Goal: Information Seeking & Learning: Check status

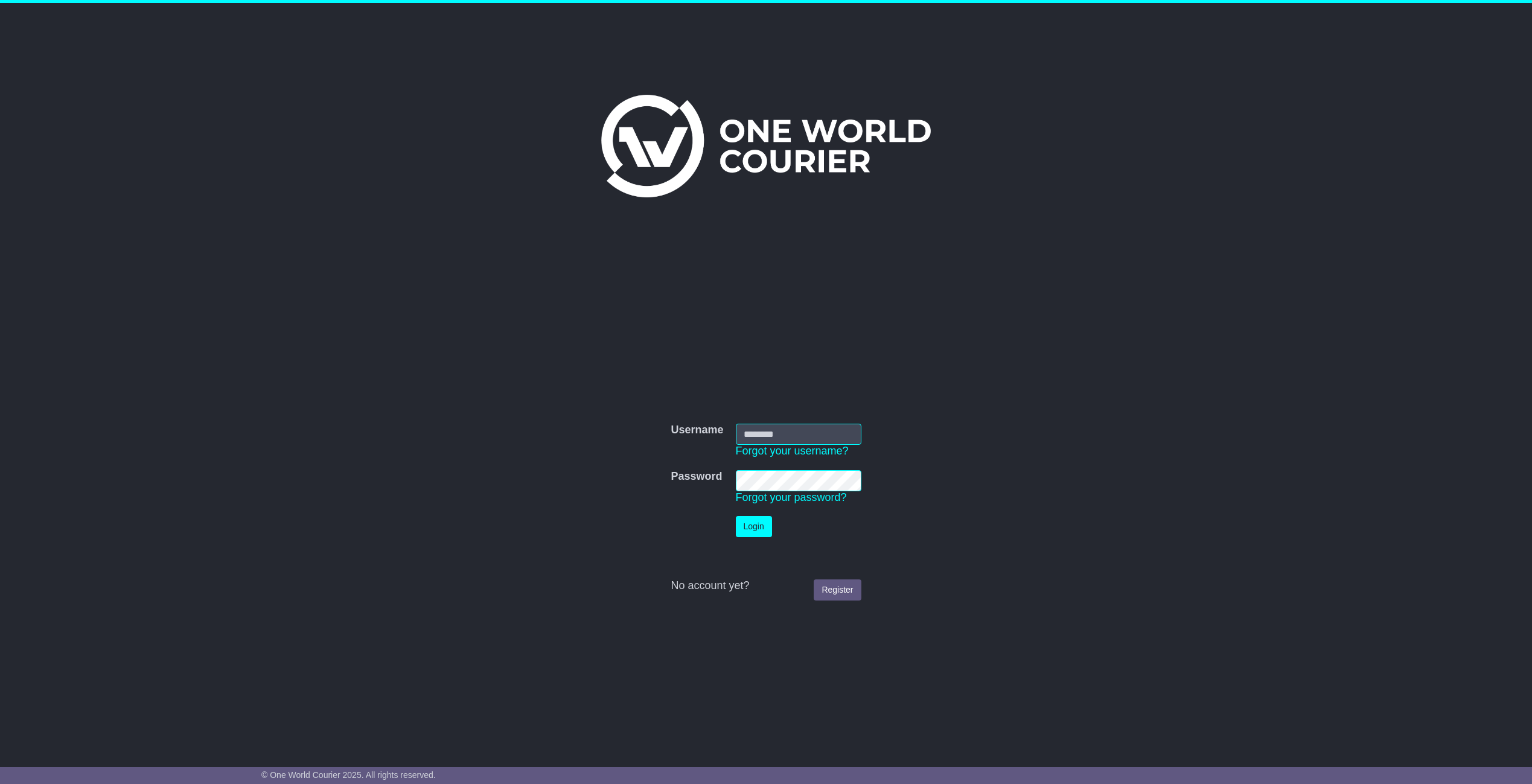
type input "******"
click at [763, 530] on button "Login" at bounding box center [753, 527] width 36 height 21
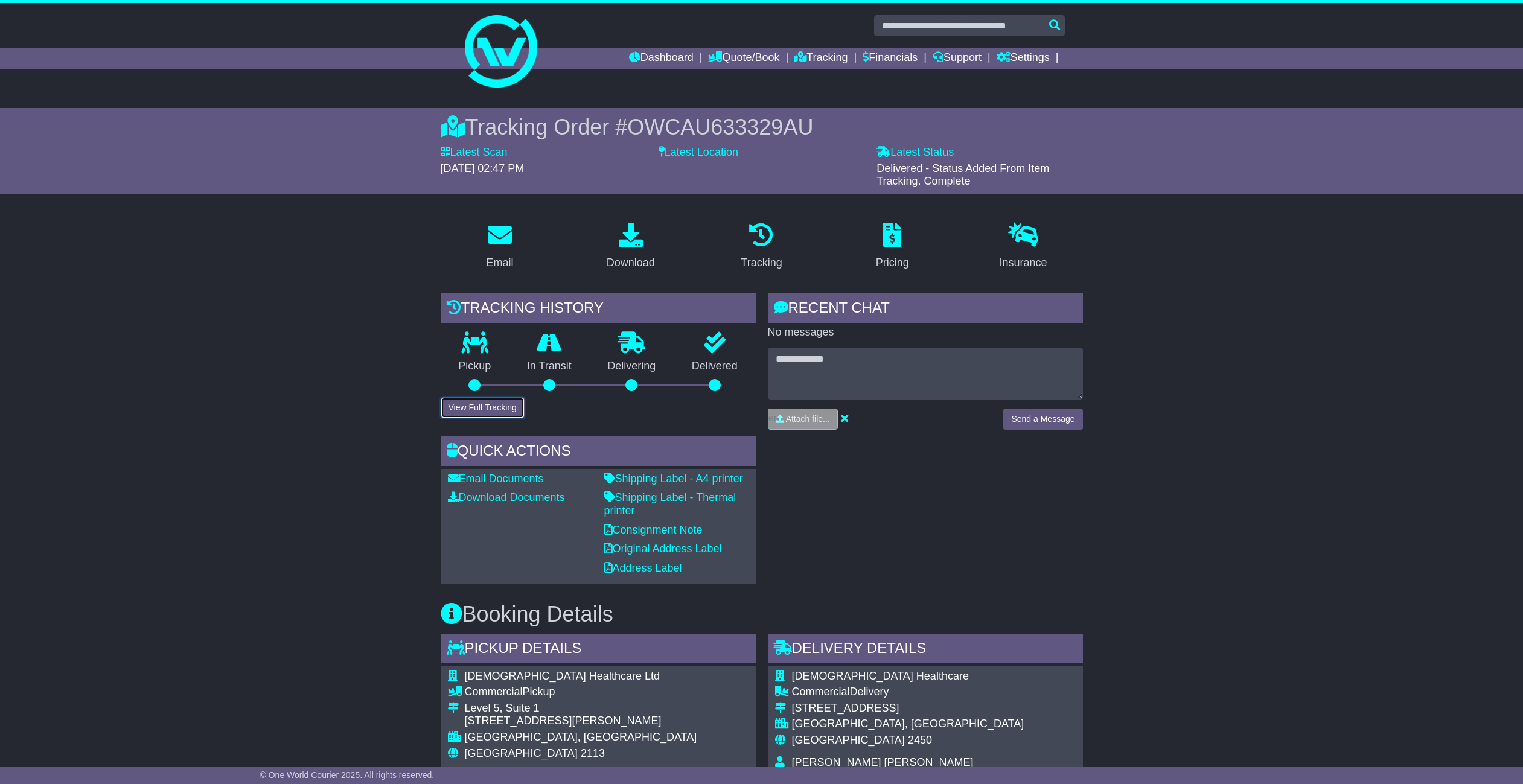
click at [495, 417] on button "View Full Tracking" at bounding box center [482, 407] width 84 height 21
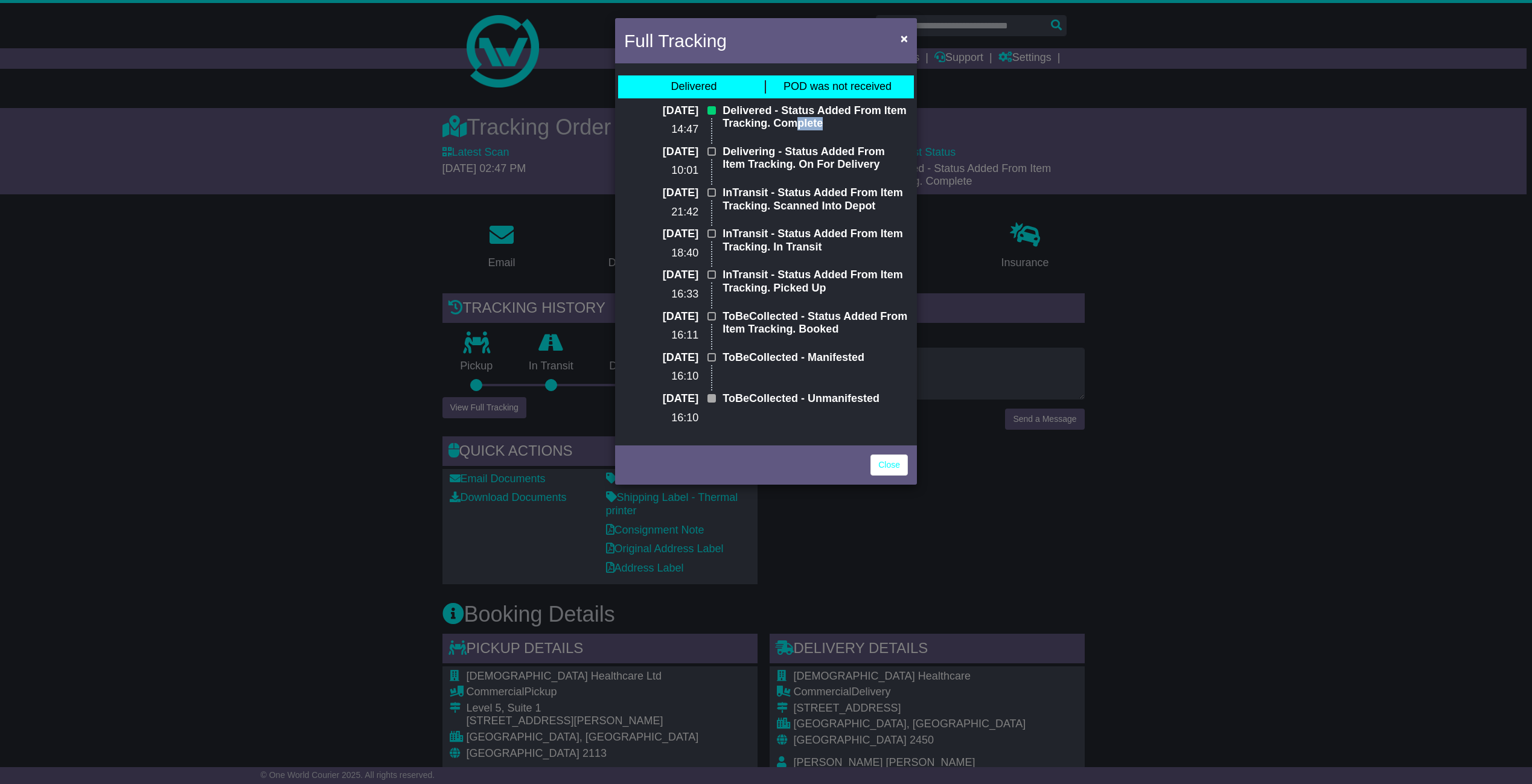
drag, startPoint x: 840, startPoint y: 127, endPoint x: 796, endPoint y: 117, distance: 45.1
click at [796, 117] on p "Delivered - Status Added From Item Tracking. Complete" at bounding box center [815, 117] width 185 height 26
click at [1461, 528] on div "Full Tracking × Delivered POD was not received [DATE] 14:47 Delivered - Status …" at bounding box center [766, 392] width 1532 height 784
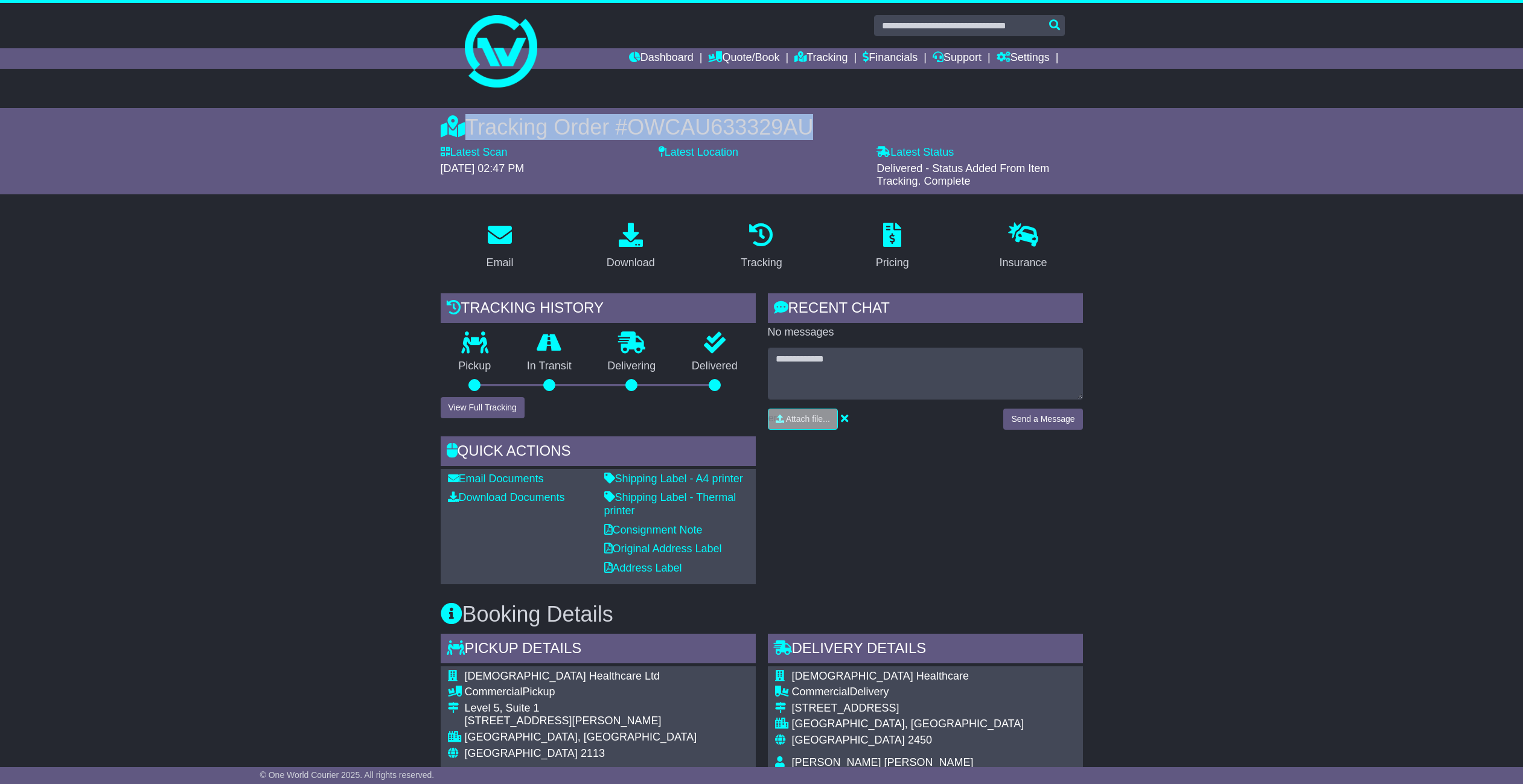
drag, startPoint x: 628, startPoint y: 126, endPoint x: 368, endPoint y: 115, distance: 260.2
click at [368, 115] on div "Tracking Order # OWCAU633329AU Latest Scan [DATE] 02:47 PM Latest Status - Deli…" at bounding box center [762, 151] width 1523 height 86
copy div "Tracking Order # OWCAU633329AU"
click at [506, 418] on div "Tracking history Pickup In Transit Problem Unknown Delivering Delivered View Fu…" at bounding box center [598, 439] width 327 height 291
click at [502, 405] on button "View Full Tracking" at bounding box center [482, 407] width 84 height 21
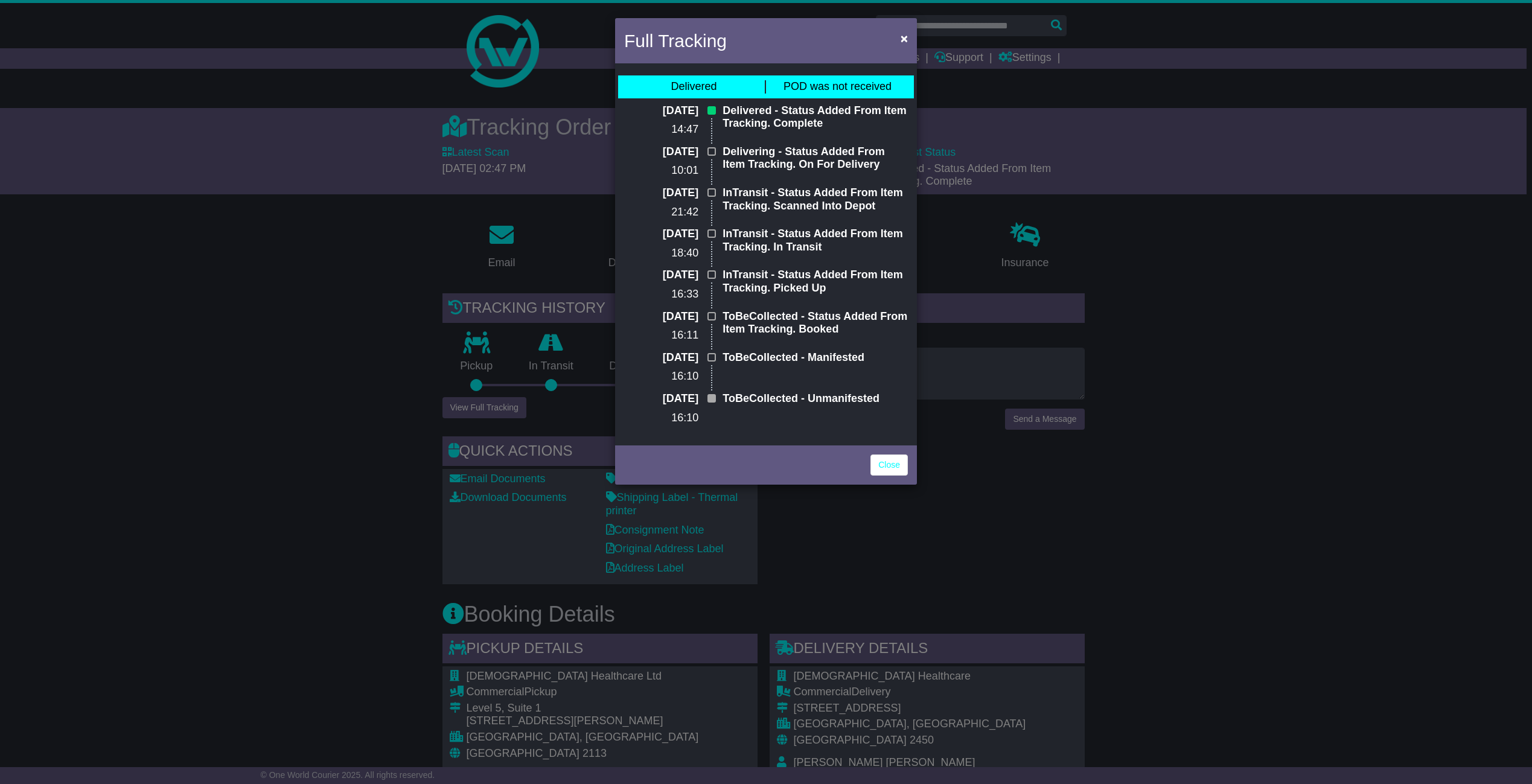
drag, startPoint x: 831, startPoint y: 126, endPoint x: 624, endPoint y: 72, distance: 213.9
click at [624, 72] on div "Delivered POD was not received [DATE] 14:47 Delivered - Status Added From Item …" at bounding box center [766, 254] width 302 height 376
copy div "Delivered POD was not received [DATE] 14:47 Delivered - Status Added From Item …"
drag, startPoint x: 1367, startPoint y: 413, endPoint x: 1197, endPoint y: 341, distance: 184.6
click at [1347, 409] on div "Full Tracking × Delivered POD was not received [DATE] 14:47 Delivered - Status …" at bounding box center [766, 392] width 1532 height 784
